Goal: Check status: Check status

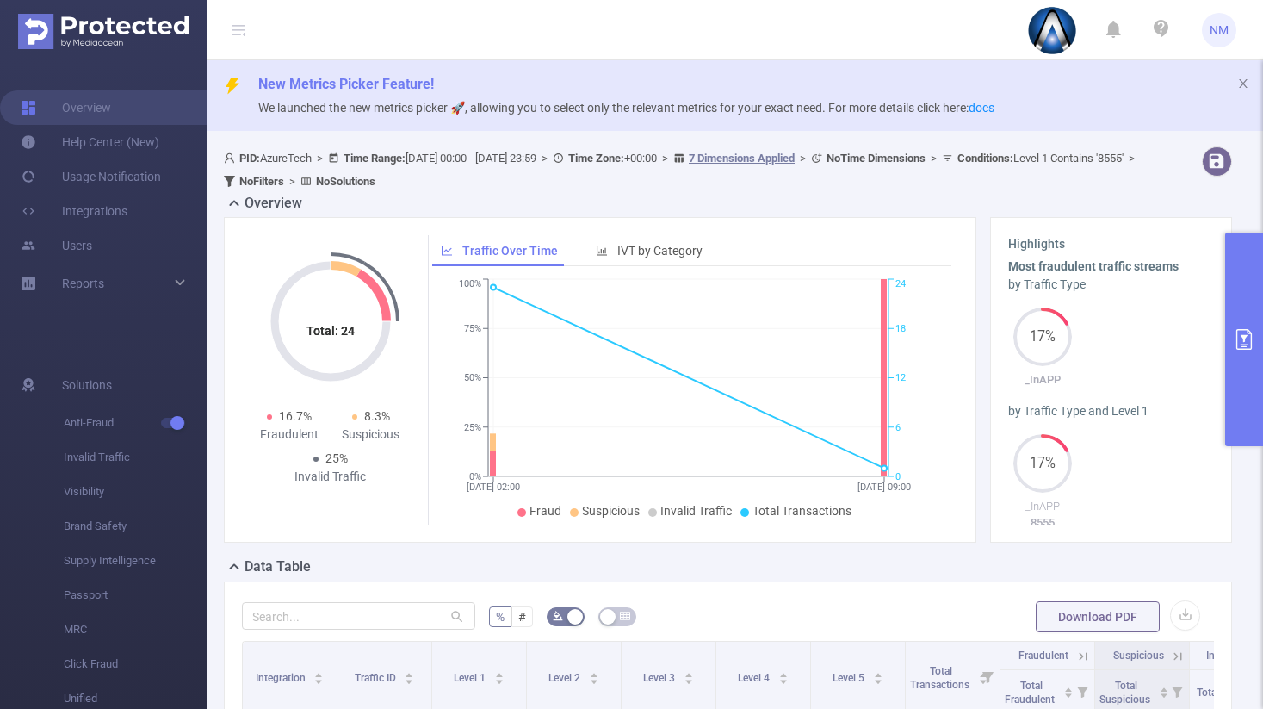
scroll to position [186, 0]
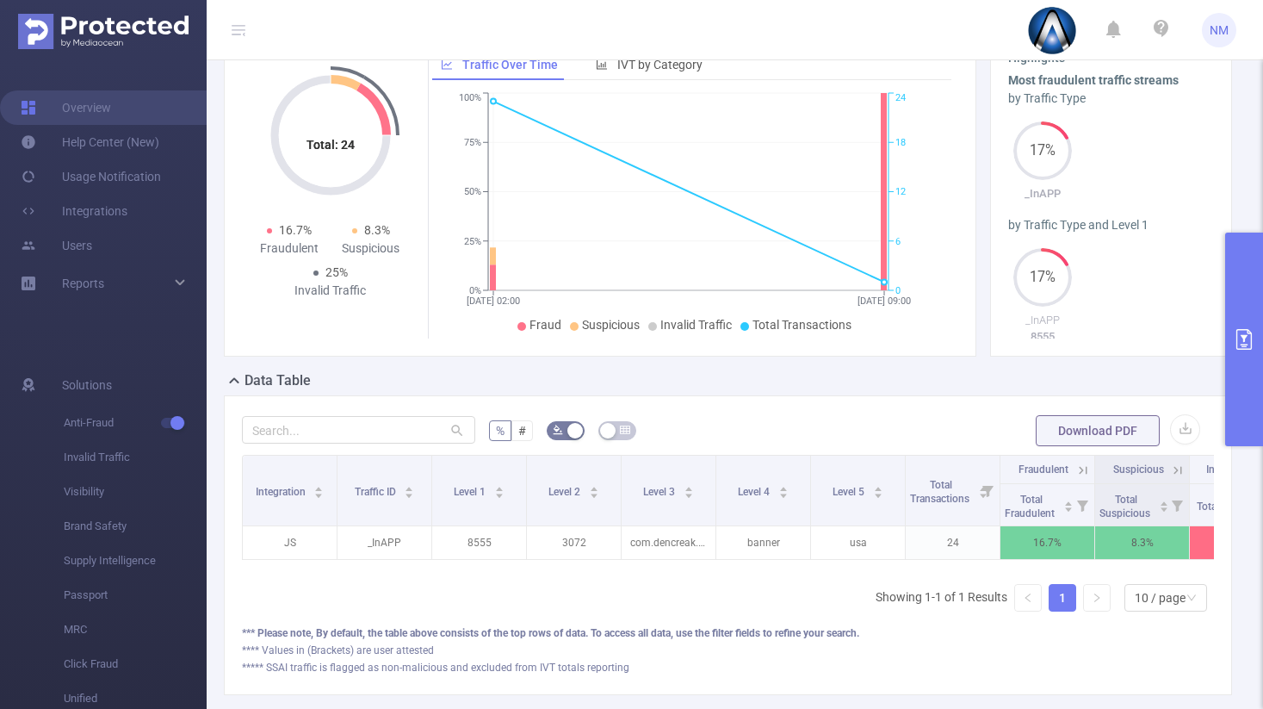
click at [1243, 357] on button "primary" at bounding box center [1244, 340] width 38 height 214
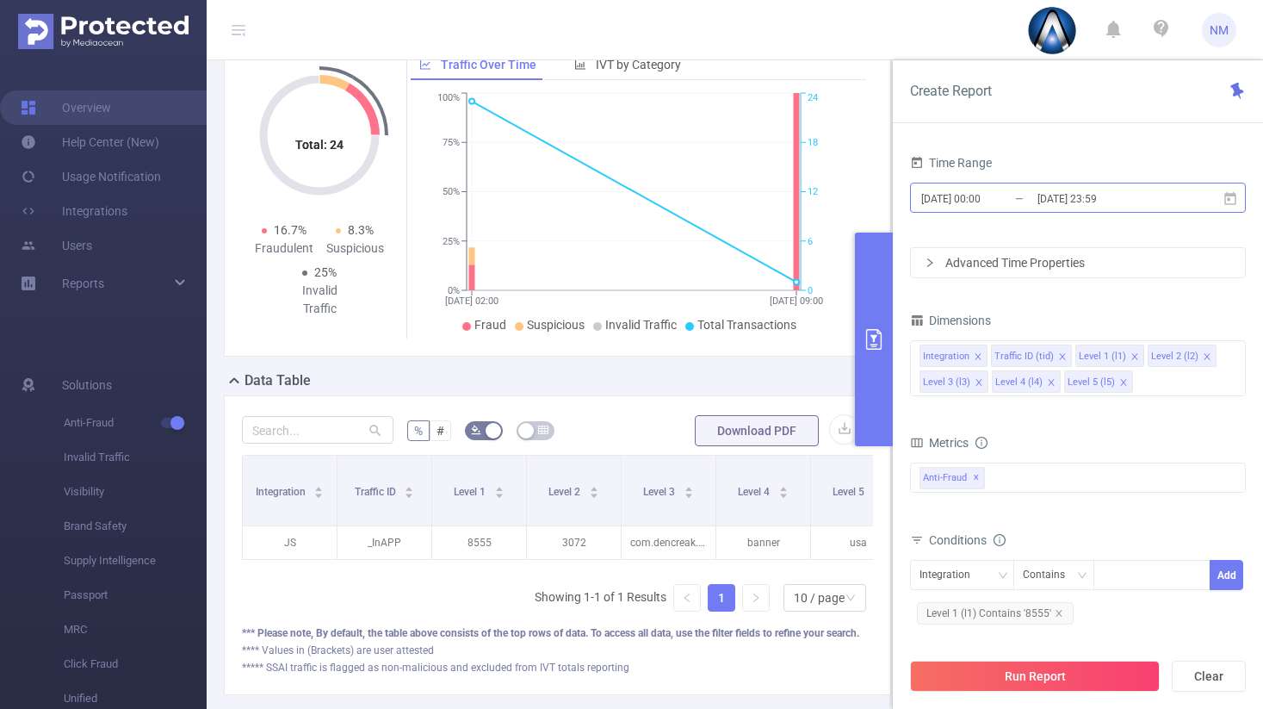
click at [1051, 205] on input "[DATE] 23:59" at bounding box center [1106, 198] width 140 height 23
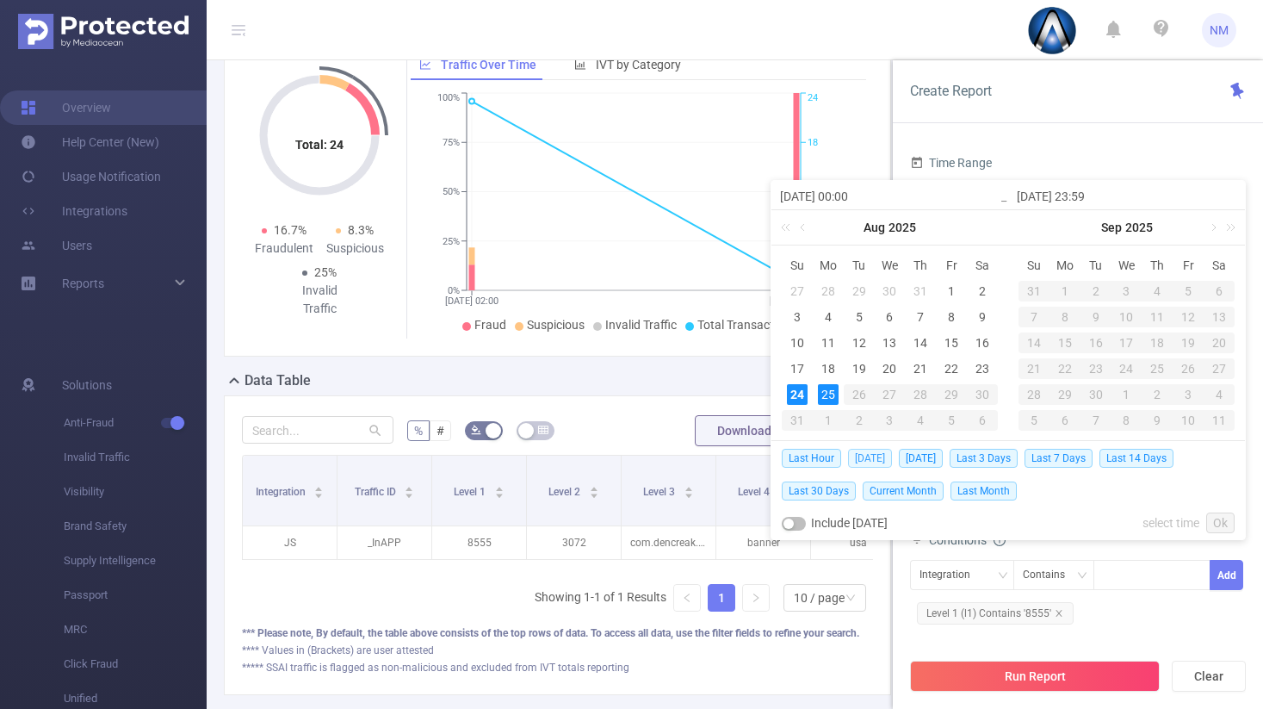
click at [865, 461] on span "[DATE]" at bounding box center [870, 458] width 44 height 19
type input "[DATE] 00:00"
type input "[DATE] 23:59"
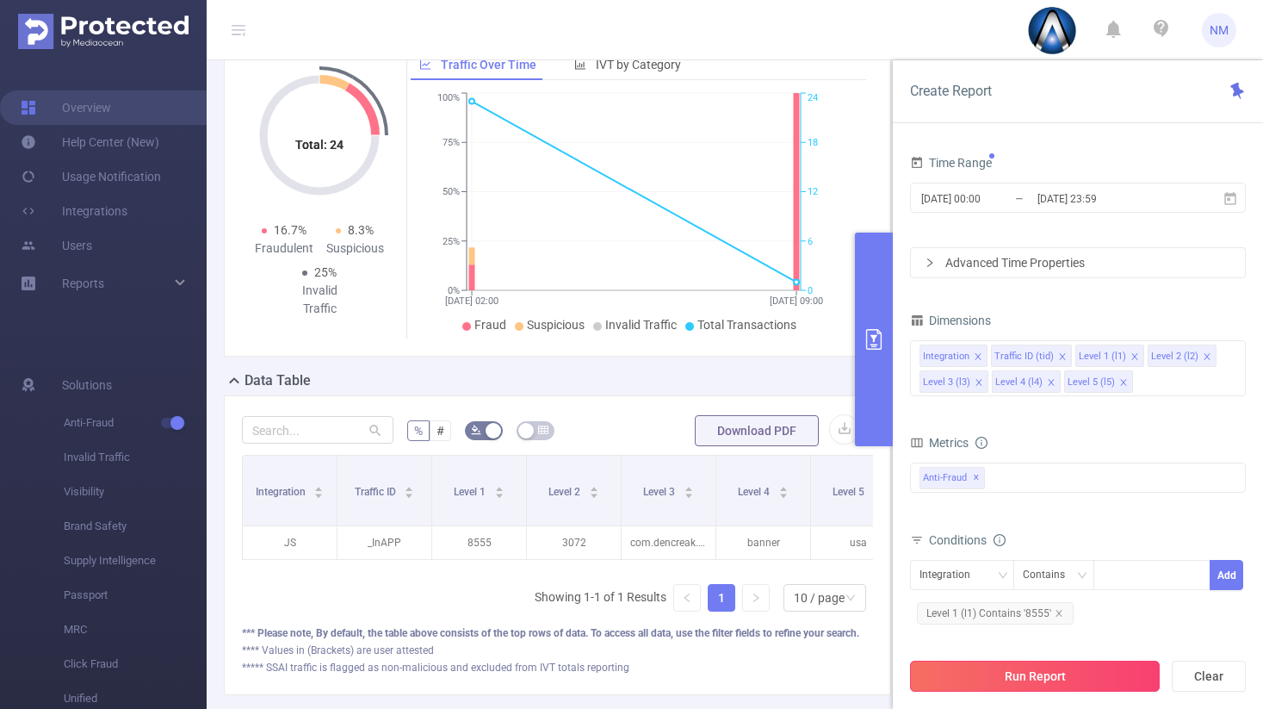
click at [1075, 680] on button "Run Report" at bounding box center [1035, 675] width 250 height 31
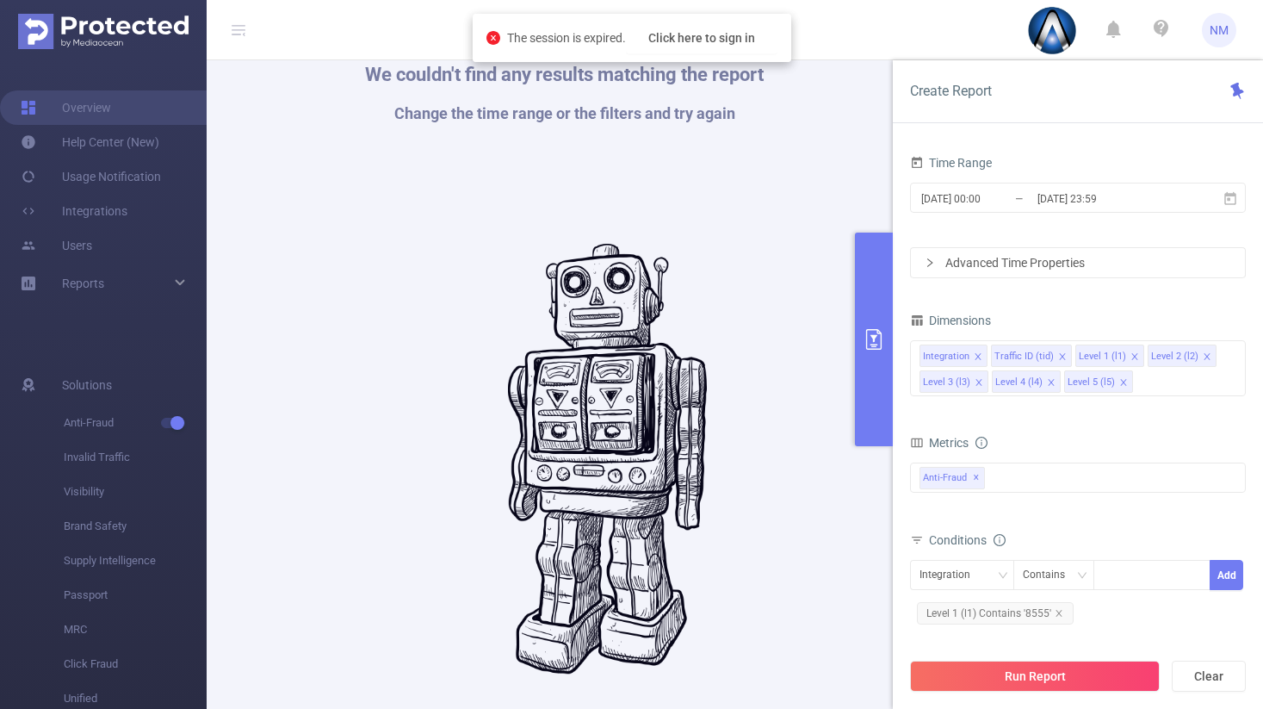
scroll to position [98, 0]
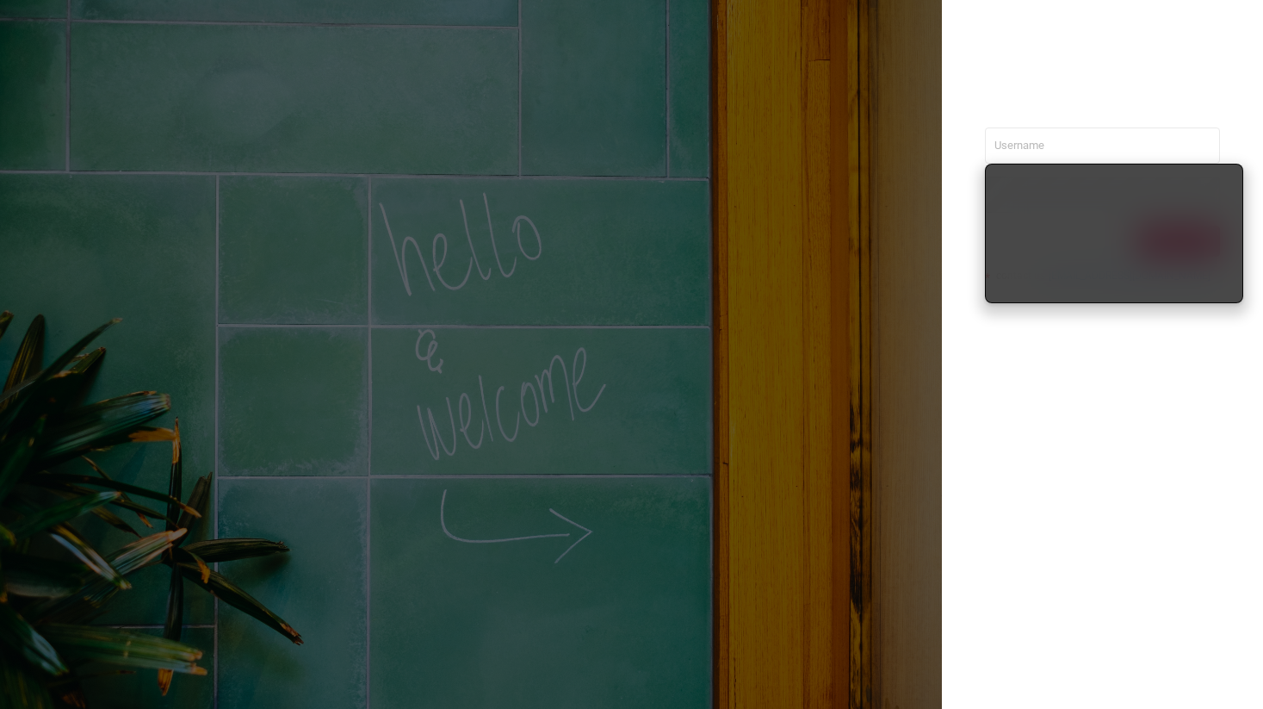
type input "nathan@azuretech.io"
click at [1067, 373] on div "nathan@azuretech.io Sign in contact us info@protected.media" at bounding box center [1102, 354] width 321 height 709
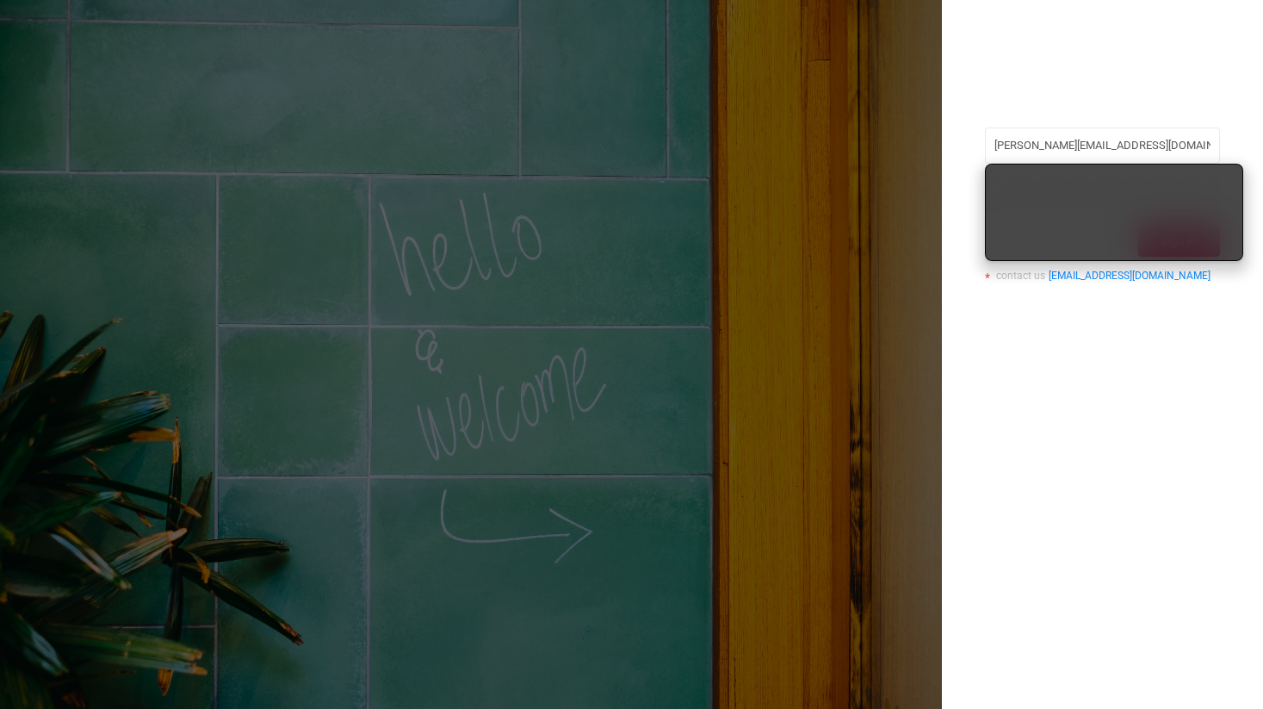
click at [1186, 291] on div "nathan@azuretech.io Sign in contact us info@protected.media" at bounding box center [1102, 210] width 235 height 167
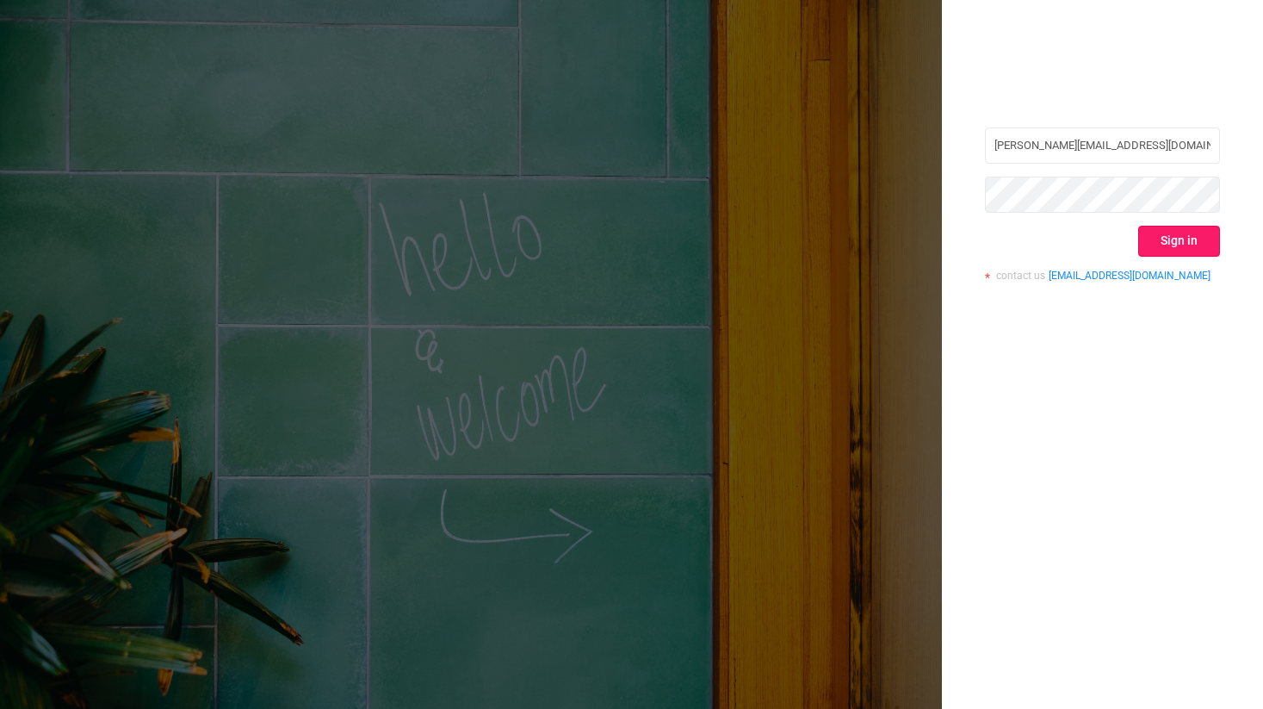
click at [1193, 250] on button "Sign in" at bounding box center [1179, 241] width 82 height 31
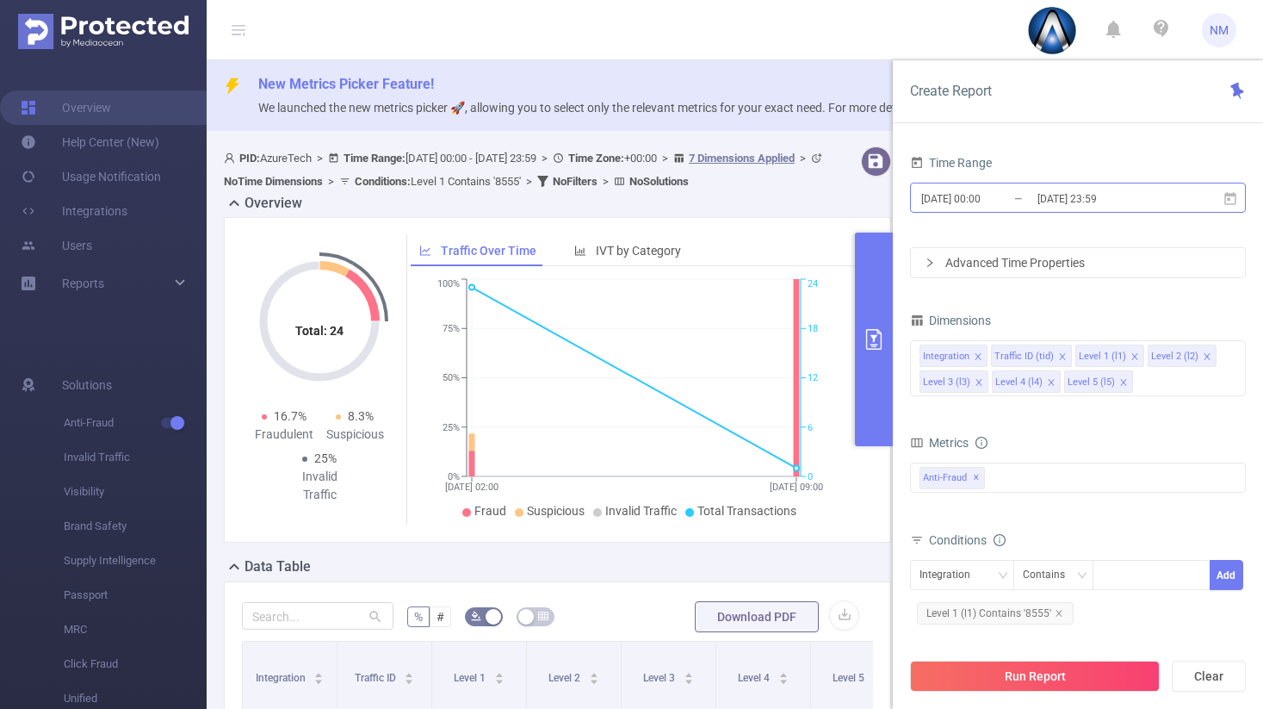
click at [1051, 201] on input "[DATE] 23:59" at bounding box center [1106, 198] width 140 height 23
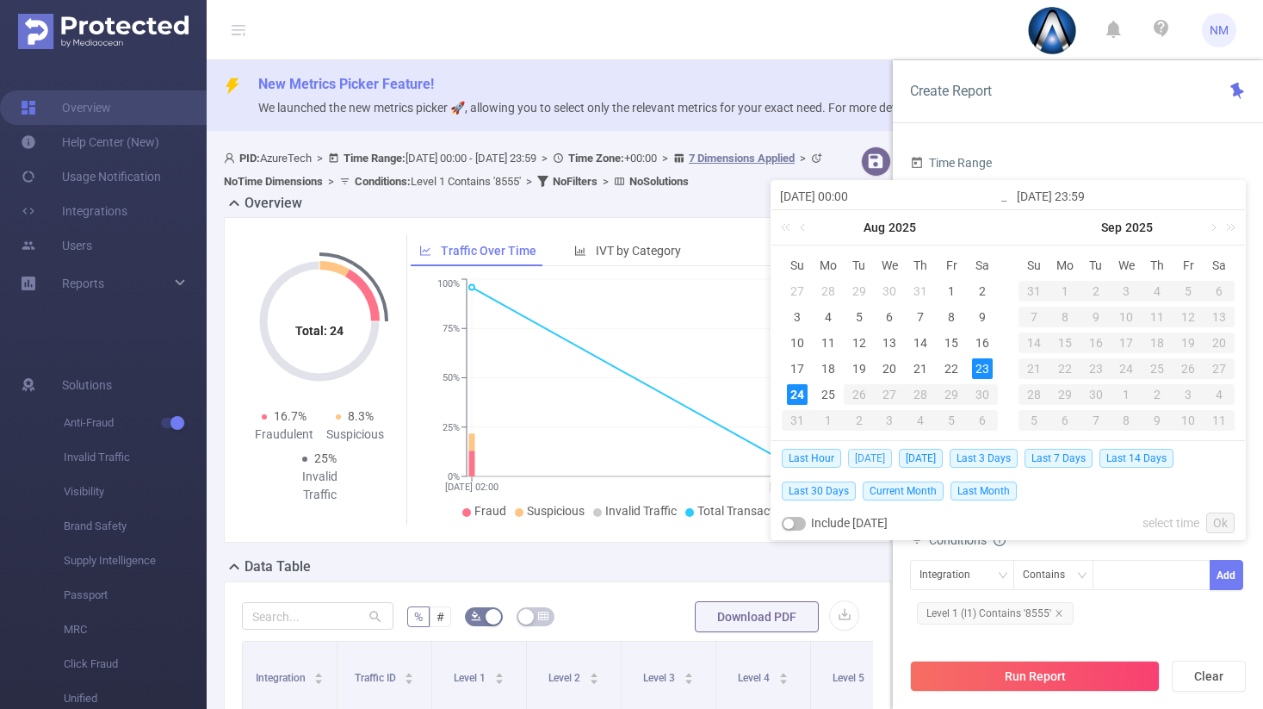
click at [877, 459] on span "[DATE]" at bounding box center [870, 458] width 44 height 19
type input "[DATE] 00:00"
type input "[DATE] 23:59"
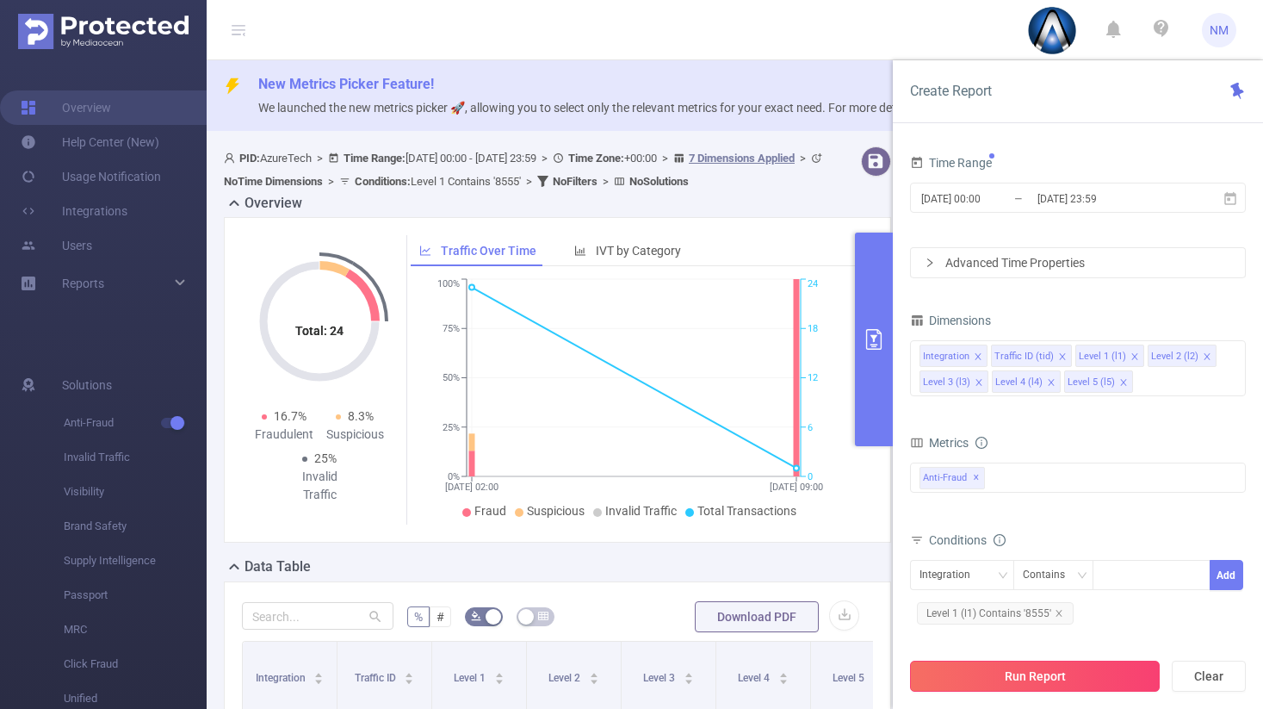
click at [1094, 682] on button "Run Report" at bounding box center [1035, 675] width 250 height 31
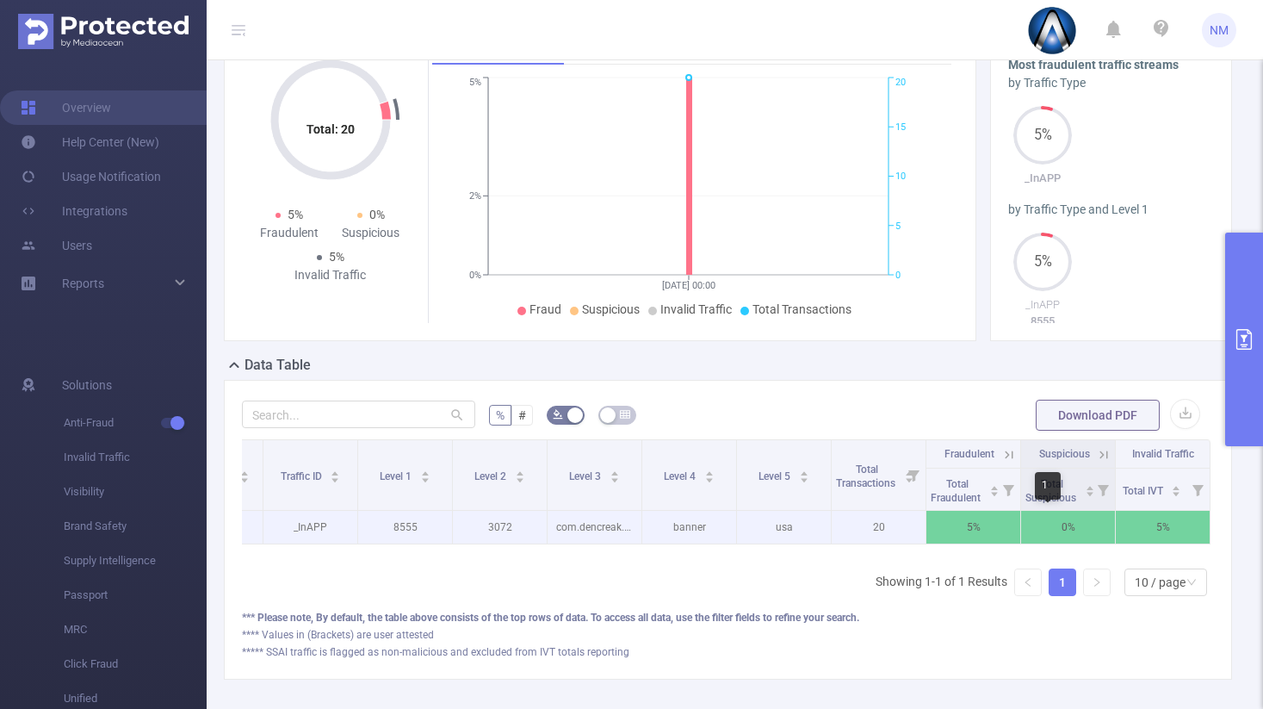
scroll to position [0, 87]
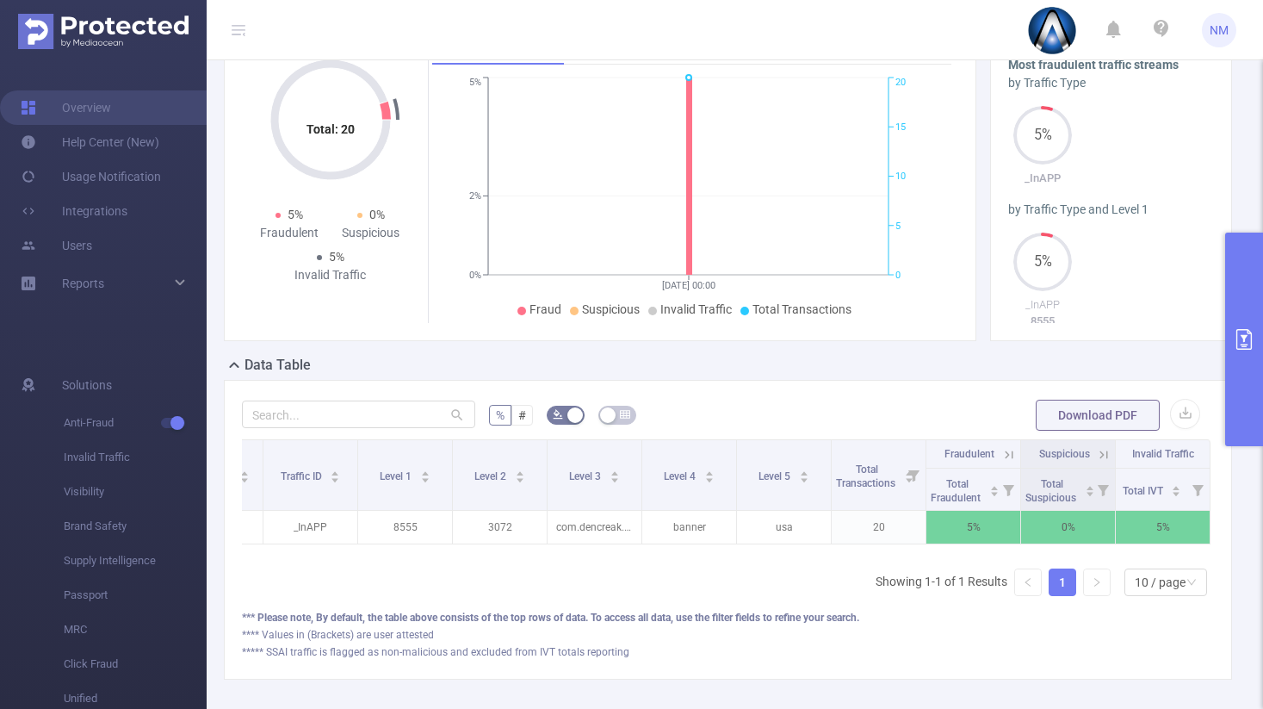
click at [1001, 461] on icon at bounding box center [1009, 455] width 16 height 16
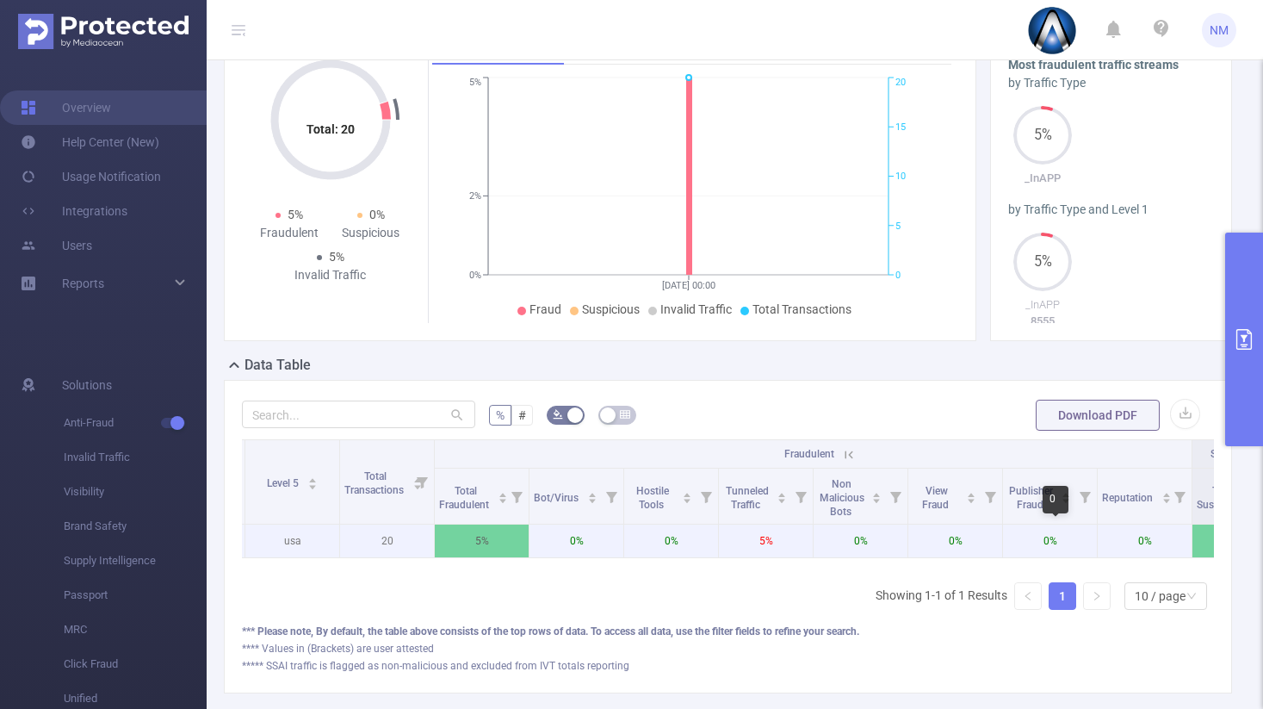
scroll to position [0, 607]
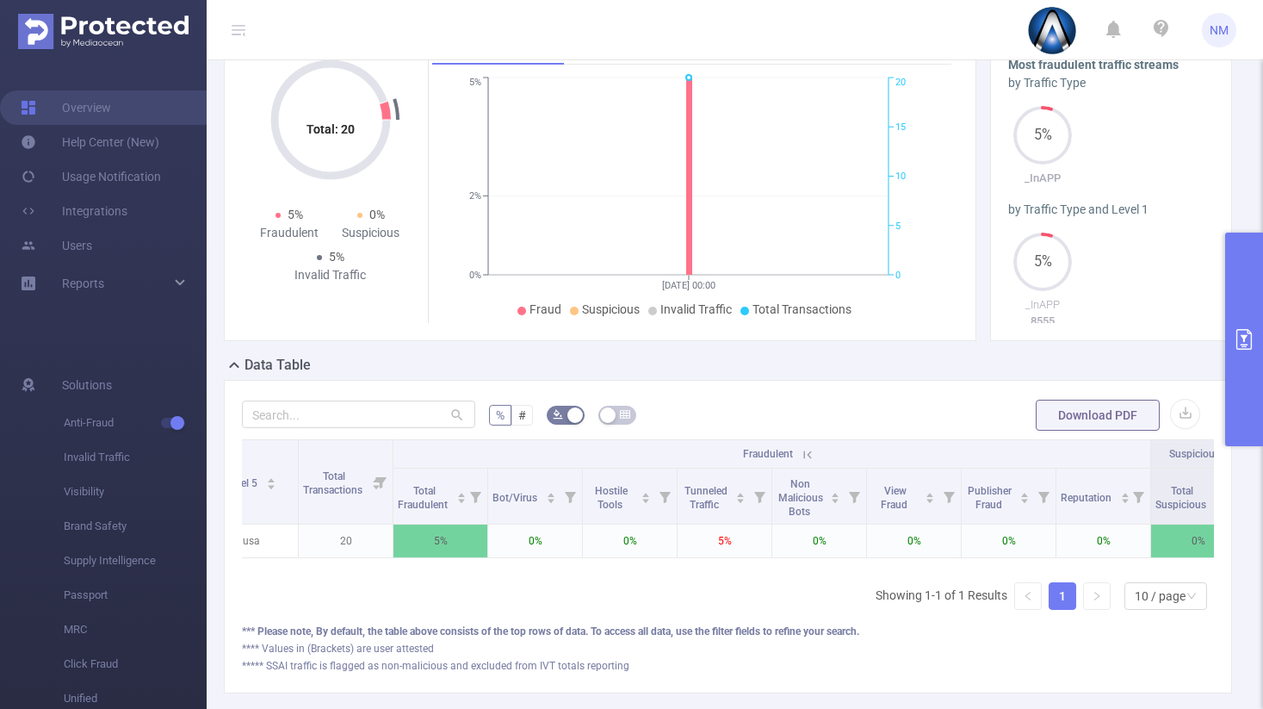
click at [1258, 357] on button "primary" at bounding box center [1244, 340] width 38 height 214
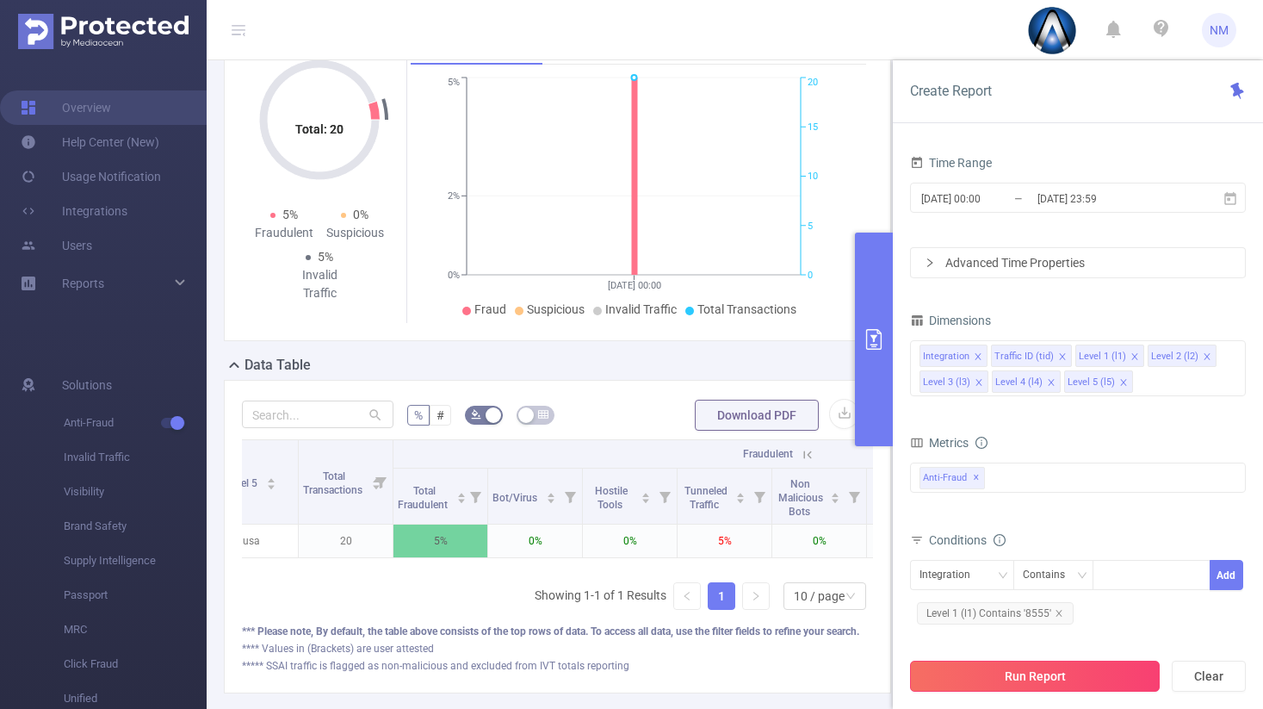
click at [1057, 685] on button "Run Report" at bounding box center [1035, 675] width 250 height 31
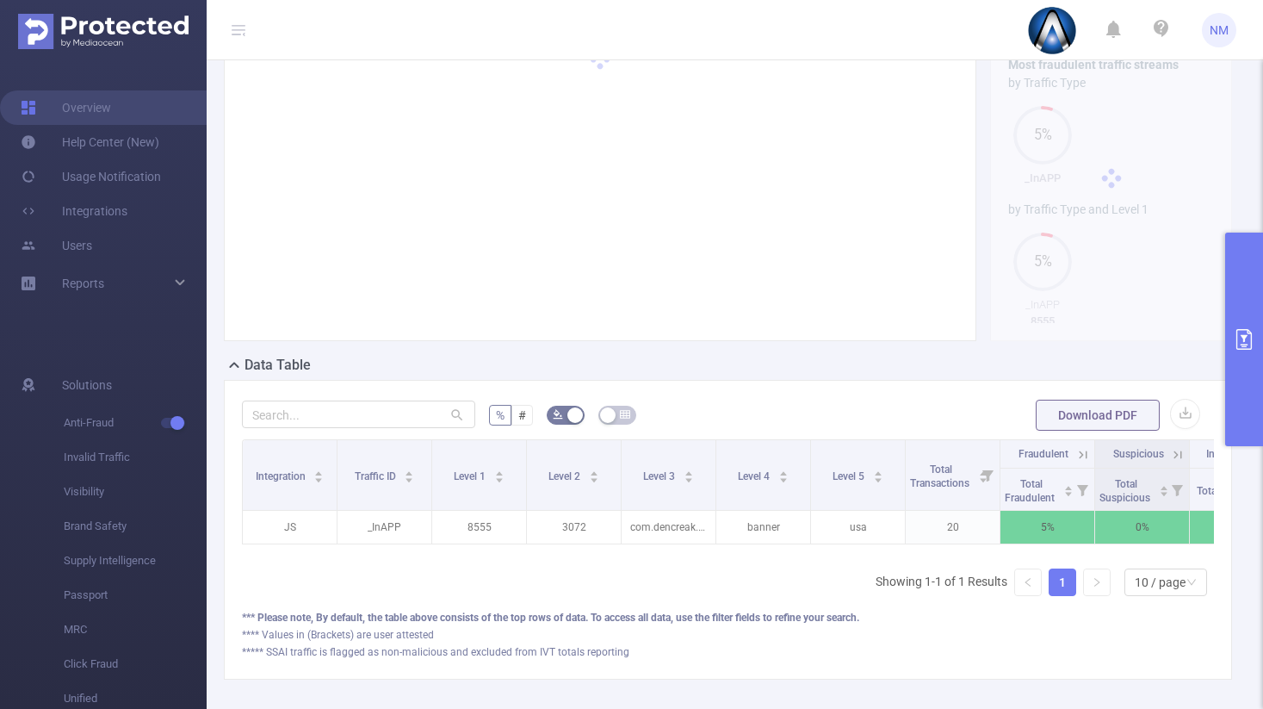
click at [1249, 337] on icon "primary" at bounding box center [1244, 339] width 21 height 21
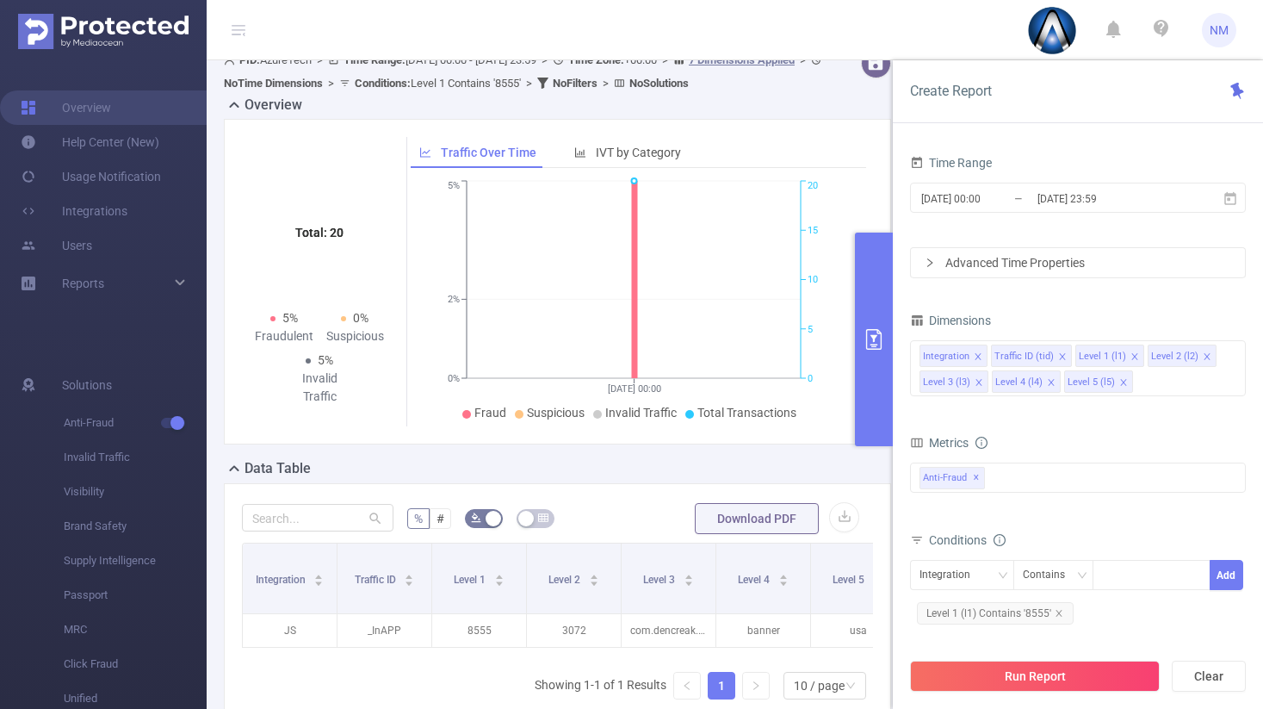
click at [881, 313] on button "primary" at bounding box center [874, 340] width 38 height 214
